Goal: Complete application form

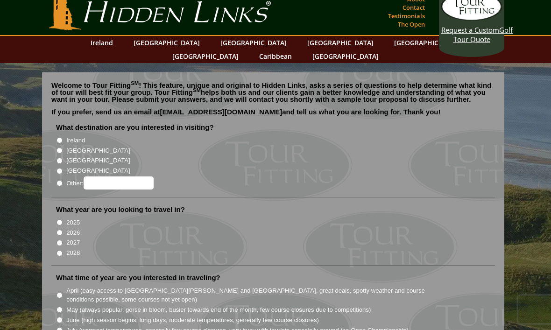
scroll to position [11, 0]
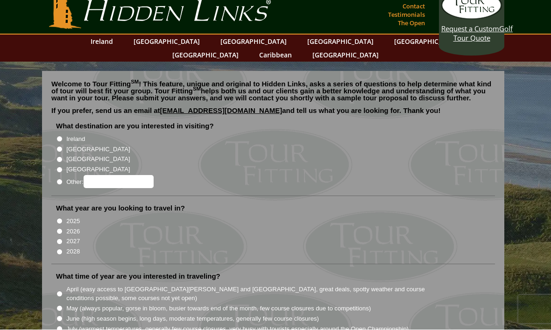
click at [60, 147] on input "[GEOGRAPHIC_DATA]" at bounding box center [60, 150] width 6 height 6
radio input "true"
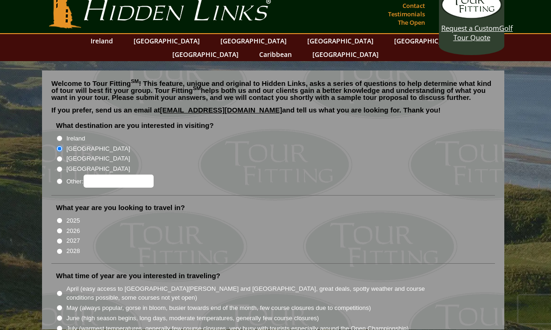
click at [58, 228] on input "2026" at bounding box center [60, 231] width 6 height 6
radio input "true"
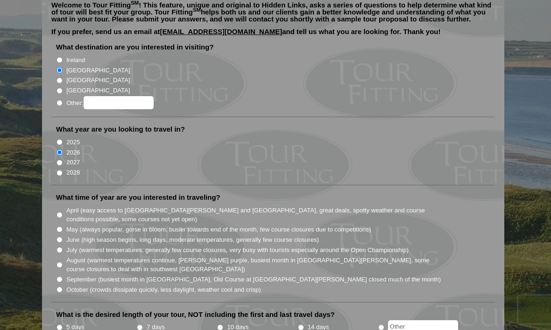
scroll to position [93, 0]
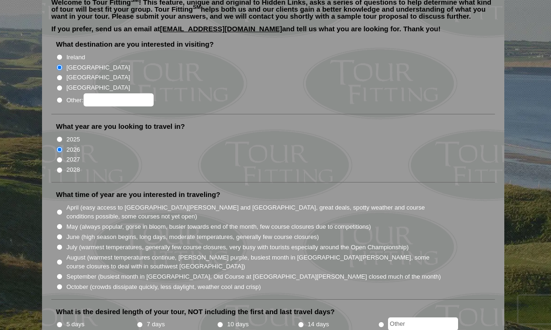
click at [57, 234] on input "June (high season begins, long days, moderate temperatures, generally few cours…" at bounding box center [60, 237] width 6 height 6
radio input "true"
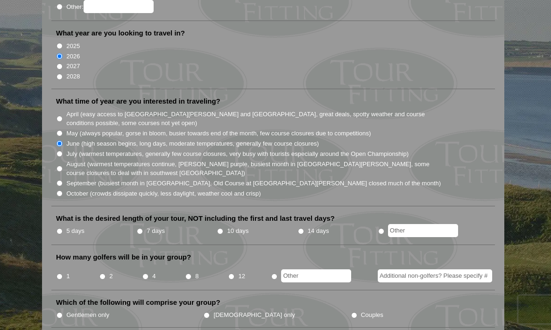
scroll to position [188, 0]
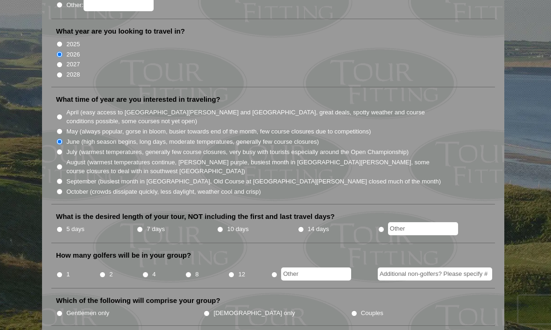
click at [61, 226] on input "5 days" at bounding box center [60, 229] width 6 height 6
radio input "true"
click at [469, 268] on input "Additional non-golfers? Please specify #" at bounding box center [435, 274] width 114 height 13
type input "1"
click at [148, 272] on input "4" at bounding box center [145, 275] width 6 height 6
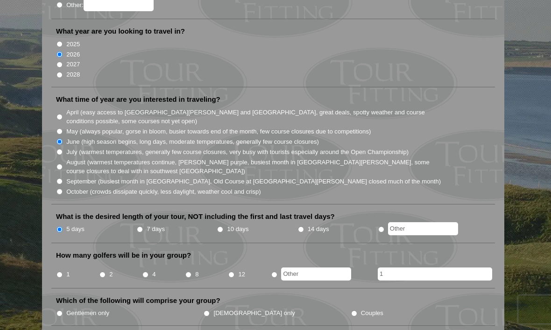
radio input "true"
click at [101, 262] on li "2" at bounding box center [120, 271] width 43 height 18
click at [108, 262] on li "2" at bounding box center [120, 271] width 43 height 18
click at [105, 272] on input "2" at bounding box center [102, 275] width 6 height 6
radio input "true"
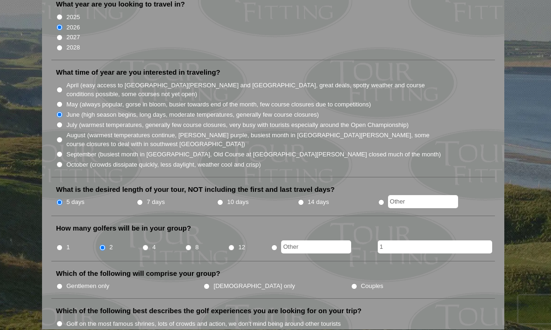
scroll to position [217, 0]
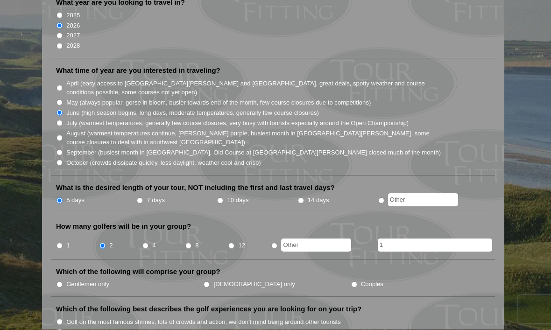
click at [73, 280] on label "Gentlemen only" at bounding box center [87, 284] width 43 height 9
click at [63, 282] on input "Gentlemen only" at bounding box center [60, 285] width 6 height 6
radio input "true"
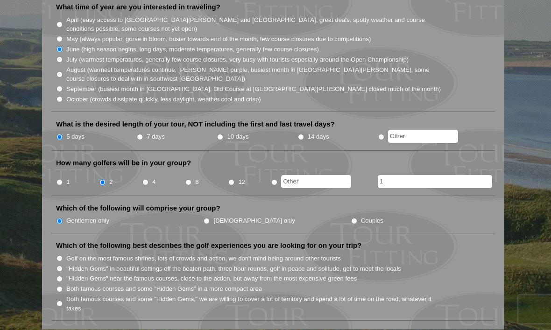
scroll to position [282, 0]
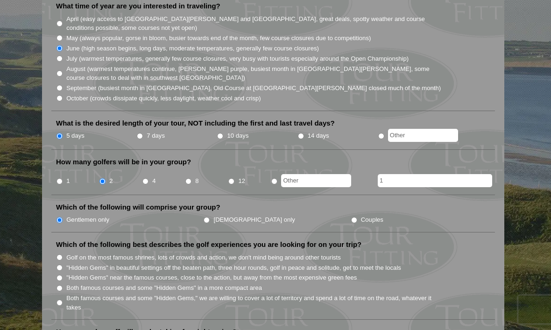
click at [59, 255] on input "Golf on the most famous shrines, lots of crowds and action, we don't mind being…" at bounding box center [60, 258] width 6 height 6
radio input "true"
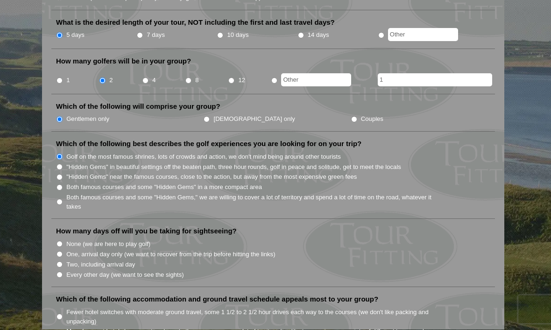
scroll to position [385, 0]
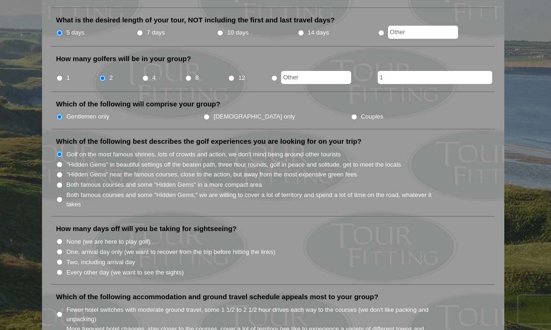
click at [62, 224] on li "How many days off will you be taking for sightseeing? None (we are here to play…" at bounding box center [273, 254] width 444 height 61
click at [56, 224] on li "How many days off will you be taking for sightseeing? None (we are here to play…" at bounding box center [273, 254] width 444 height 61
click at [61, 239] on input "None (we are here to play golf)" at bounding box center [60, 242] width 6 height 6
radio input "true"
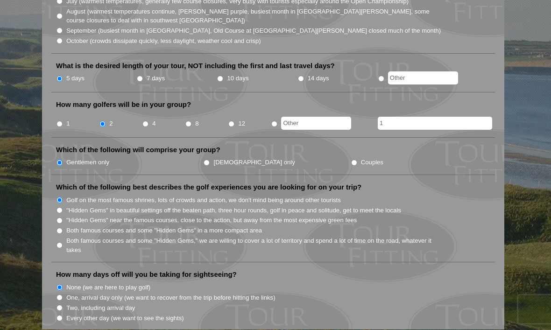
scroll to position [338, 0]
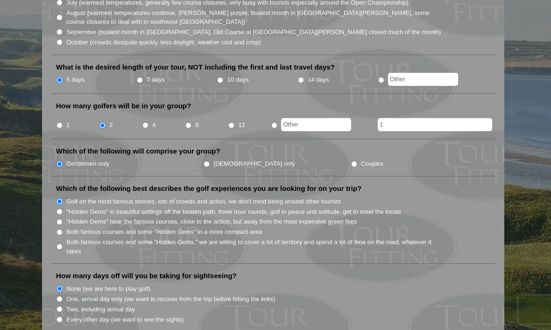
radio input "true"
click at [443, 73] on input "text" at bounding box center [423, 79] width 70 height 13
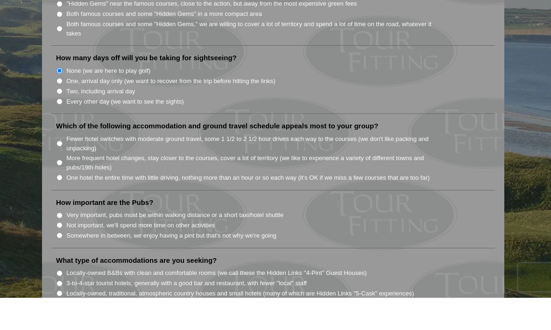
scroll to position [538, 0]
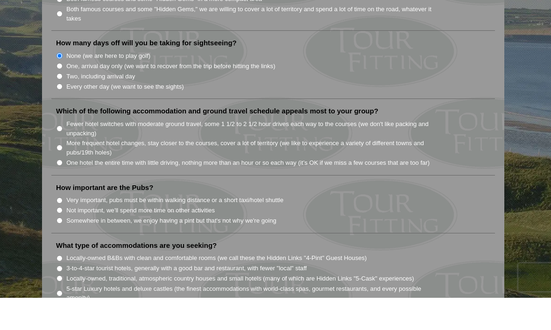
type input "3"
click at [58, 215] on li "How important are the Pubs? Very important, pubs must be within walking distanc…" at bounding box center [273, 240] width 444 height 50
click at [60, 250] on input "Somewhere in between, we enjoy having a pint but that's not why we're going" at bounding box center [60, 253] width 6 height 6
radio input "true"
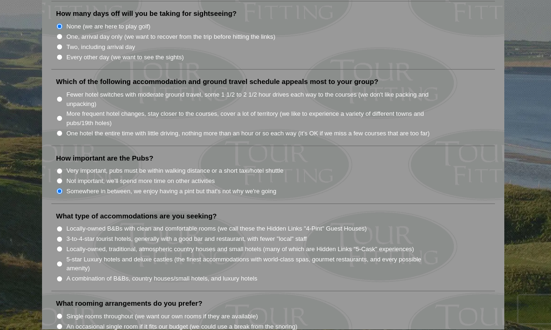
scroll to position [602, 0]
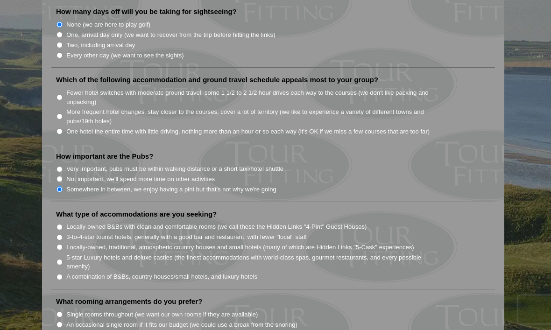
click at [61, 234] on input "3-to-4-star tourist hotels, generally with a good bar and restaurant, with fewe…" at bounding box center [60, 237] width 6 height 6
radio input "true"
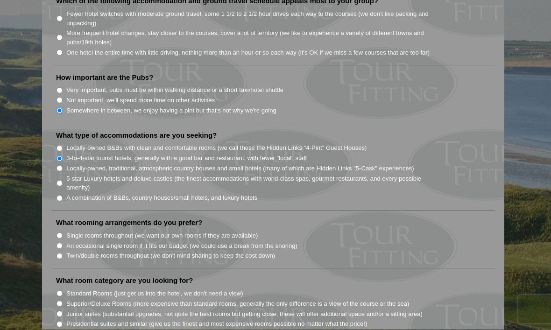
scroll to position [681, 0]
click at [57, 253] on input "Twin/double rooms throughout (we don't mind sharing to keep the cost down)" at bounding box center [60, 256] width 6 height 6
radio input "true"
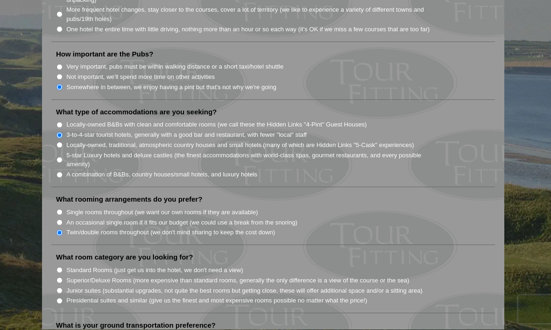
scroll to position [704, 0]
click at [63, 207] on li "Single rooms throughout (we want our own rooms if they are available)" at bounding box center [277, 212] width 442 height 10
click at [58, 209] on input "Single rooms throughout (we want our own rooms if they are available)" at bounding box center [60, 212] width 6 height 6
radio input "true"
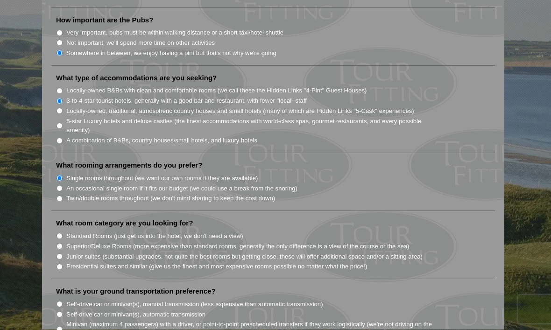
scroll to position [738, 0]
click at [60, 254] on input "Junior suites (substantial upgrades, not quite the best rooms but getting close…" at bounding box center [60, 257] width 6 height 6
radio input "true"
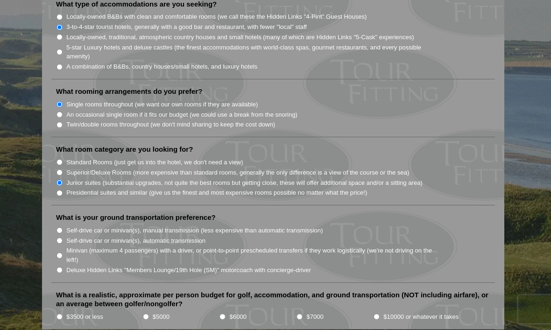
scroll to position [812, 0]
click at [59, 253] on input "Minivan (maximum 4 passengers) with a driver, or point-to-point prescheduled tr…" at bounding box center [60, 256] width 6 height 6
radio input "true"
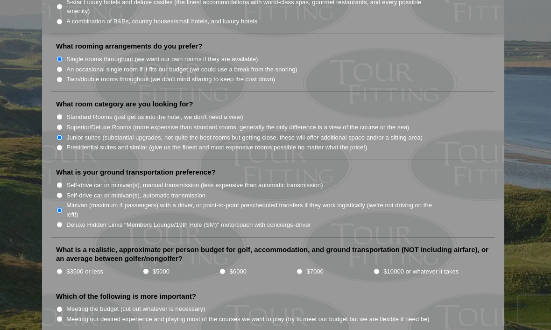
scroll to position [858, 0]
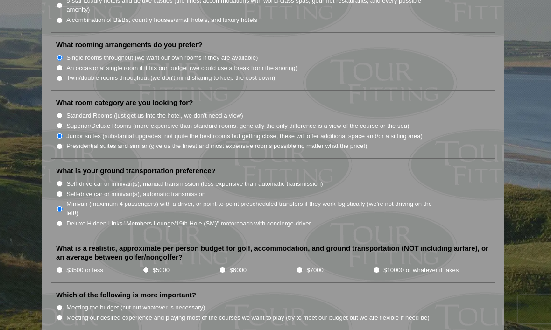
click at [63, 268] on input "$3500 or less" at bounding box center [60, 271] width 6 height 6
radio input "true"
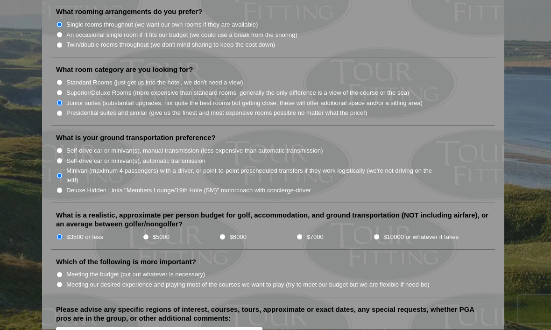
scroll to position [892, 0]
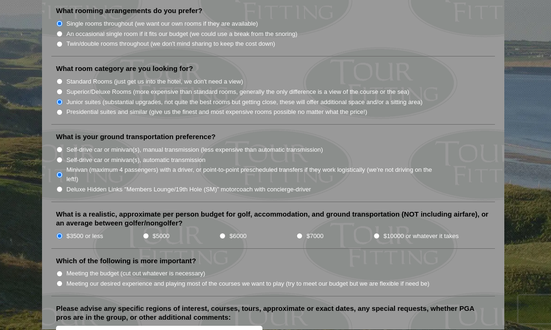
click at [61, 271] on input "Meeting the budget (cut out whatever is necessary)" at bounding box center [60, 274] width 6 height 6
radio input "true"
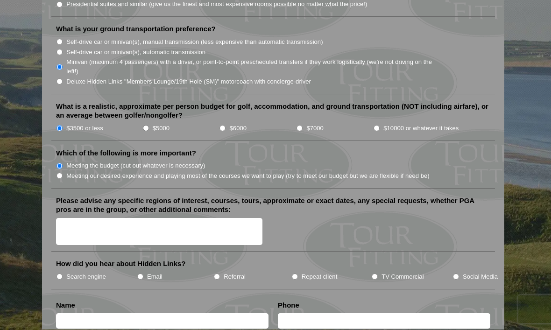
scroll to position [1001, 0]
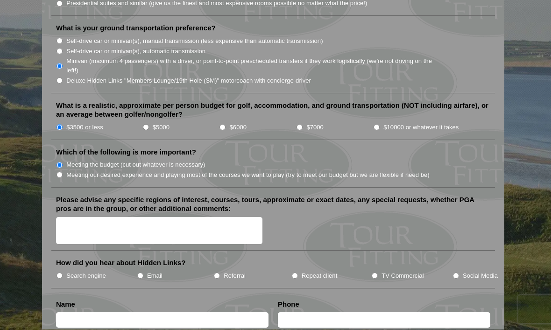
click at [63, 273] on input "Search engine" at bounding box center [60, 276] width 6 height 6
radio input "true"
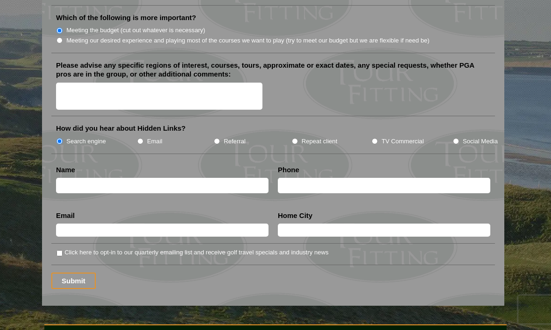
scroll to position [1149, 0]
